Goal: Task Accomplishment & Management: Manage account settings

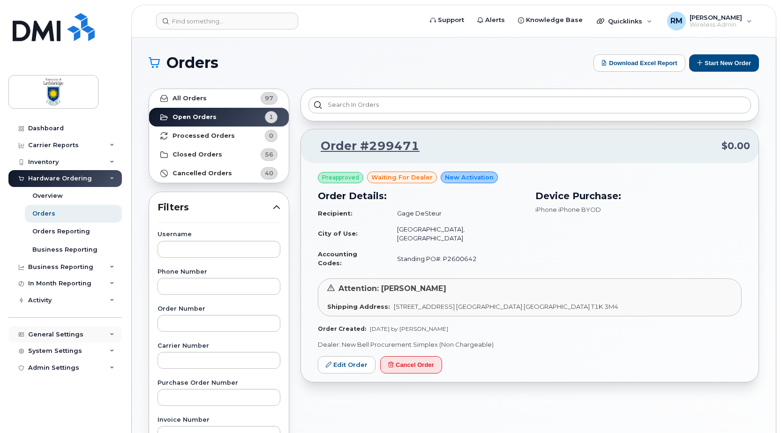
click at [62, 330] on div "General Settings" at bounding box center [64, 334] width 113 height 17
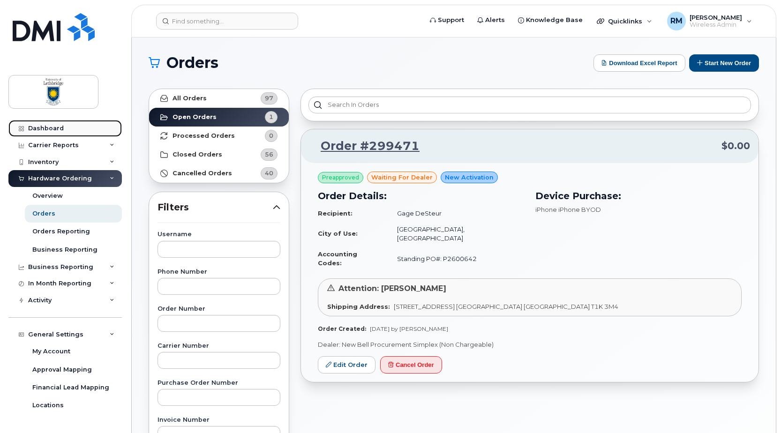
click at [46, 128] on div "Dashboard" at bounding box center [46, 128] width 36 height 7
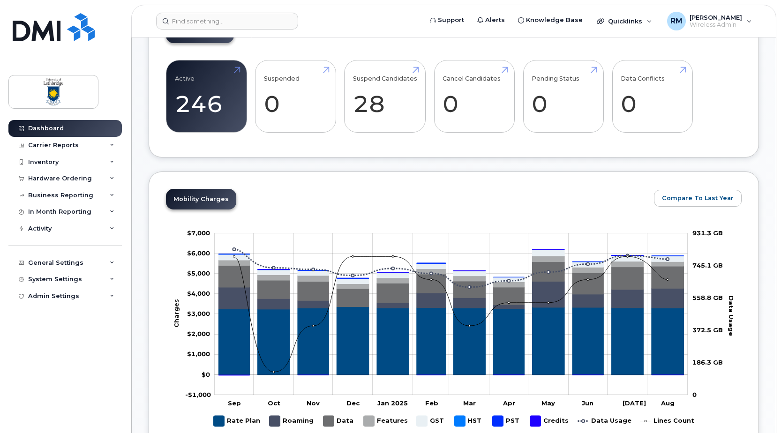
scroll to position [187, 0]
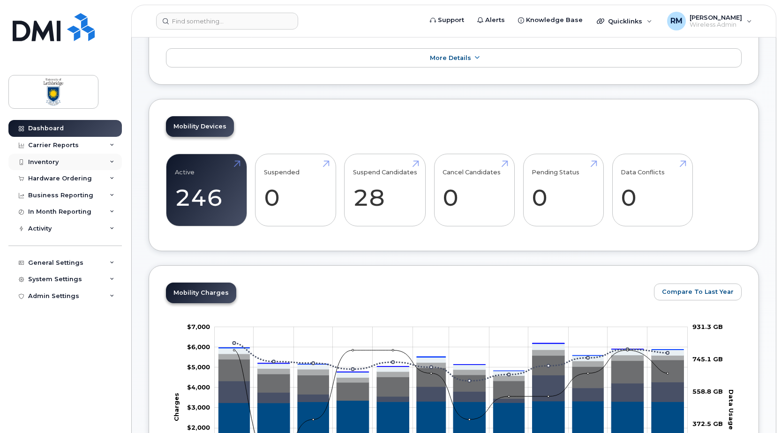
click at [42, 162] on div "Inventory" at bounding box center [43, 161] width 30 height 7
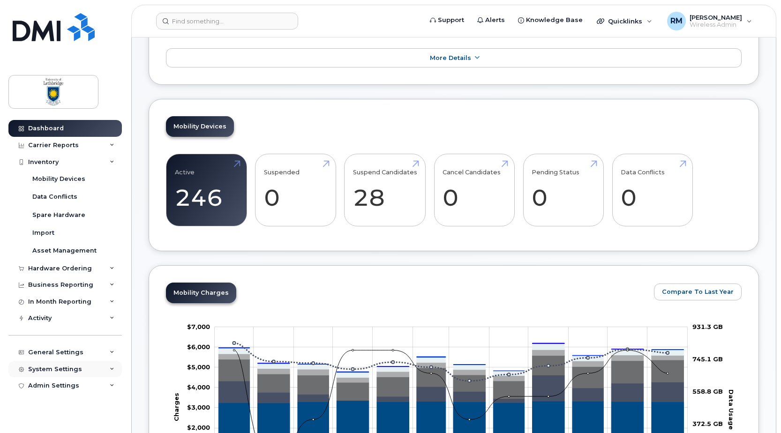
click at [57, 370] on div "System Settings" at bounding box center [55, 368] width 54 height 7
drag, startPoint x: 65, startPoint y: 388, endPoint x: 72, endPoint y: 386, distance: 6.7
click at [66, 388] on div "Accounting Codes" at bounding box center [62, 386] width 61 height 8
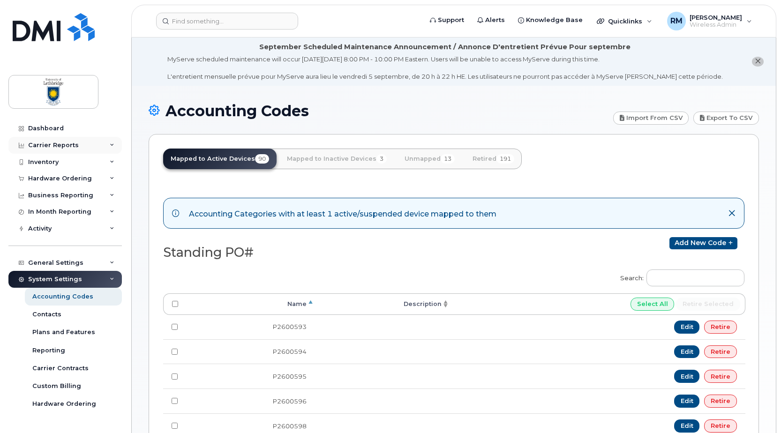
click at [49, 145] on div "Carrier Reports" at bounding box center [53, 145] width 51 height 7
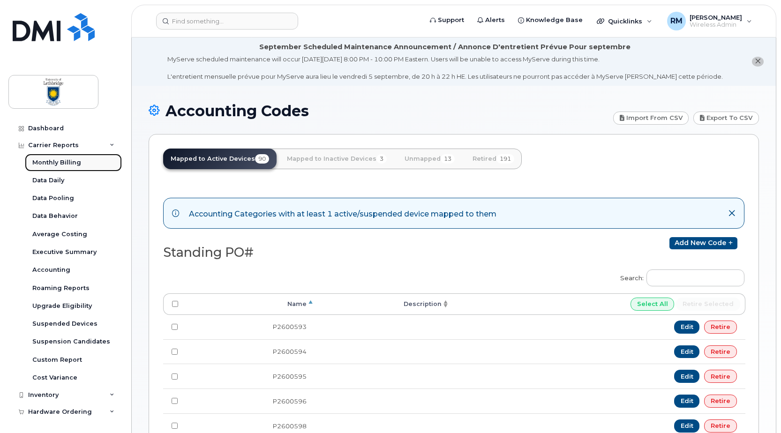
click at [60, 162] on div "Monthly Billing" at bounding box center [56, 162] width 49 height 8
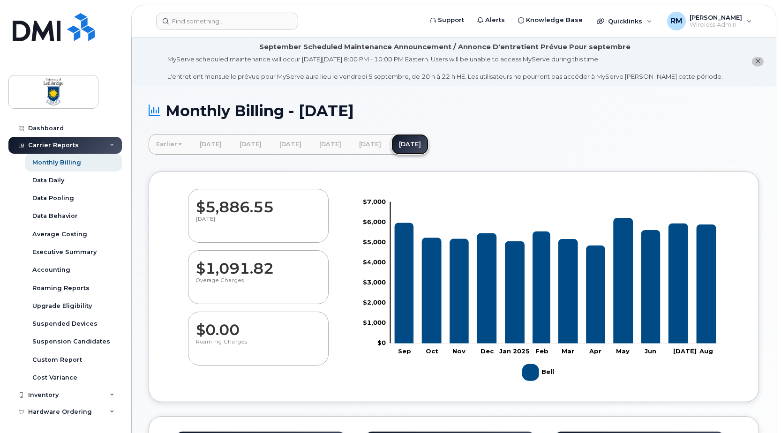
click at [428, 149] on link "[DATE]" at bounding box center [409, 144] width 37 height 21
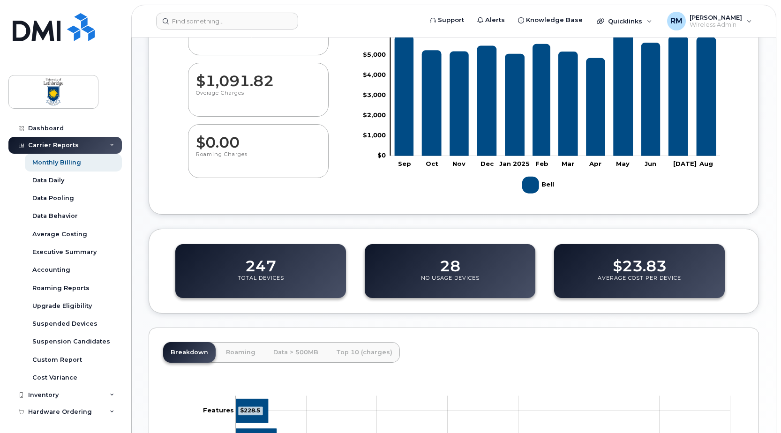
scroll to position [281, 0]
